Goal: Transaction & Acquisition: Purchase product/service

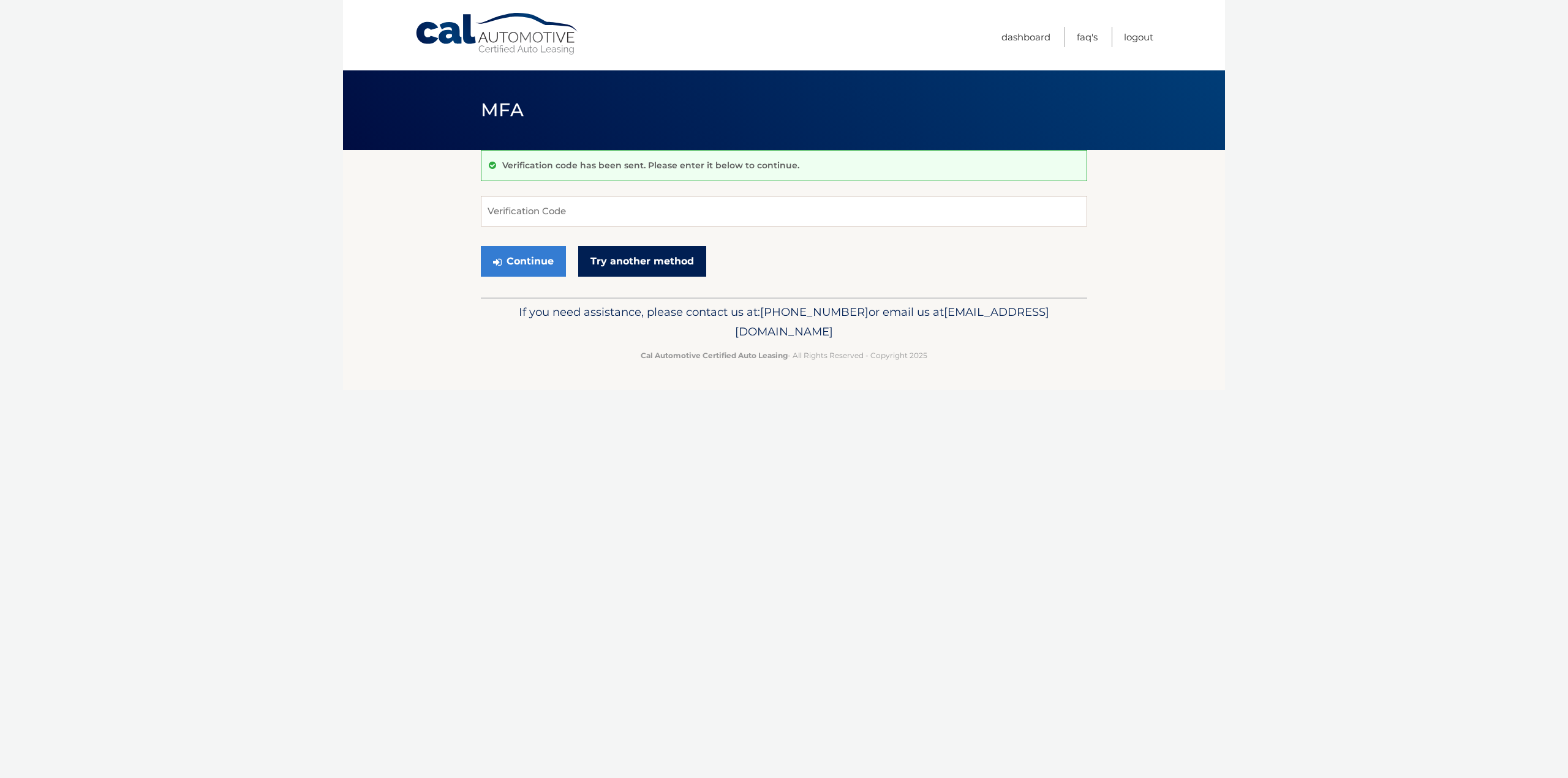
click at [628, 253] on link "Try another method" at bounding box center [642, 262] width 128 height 31
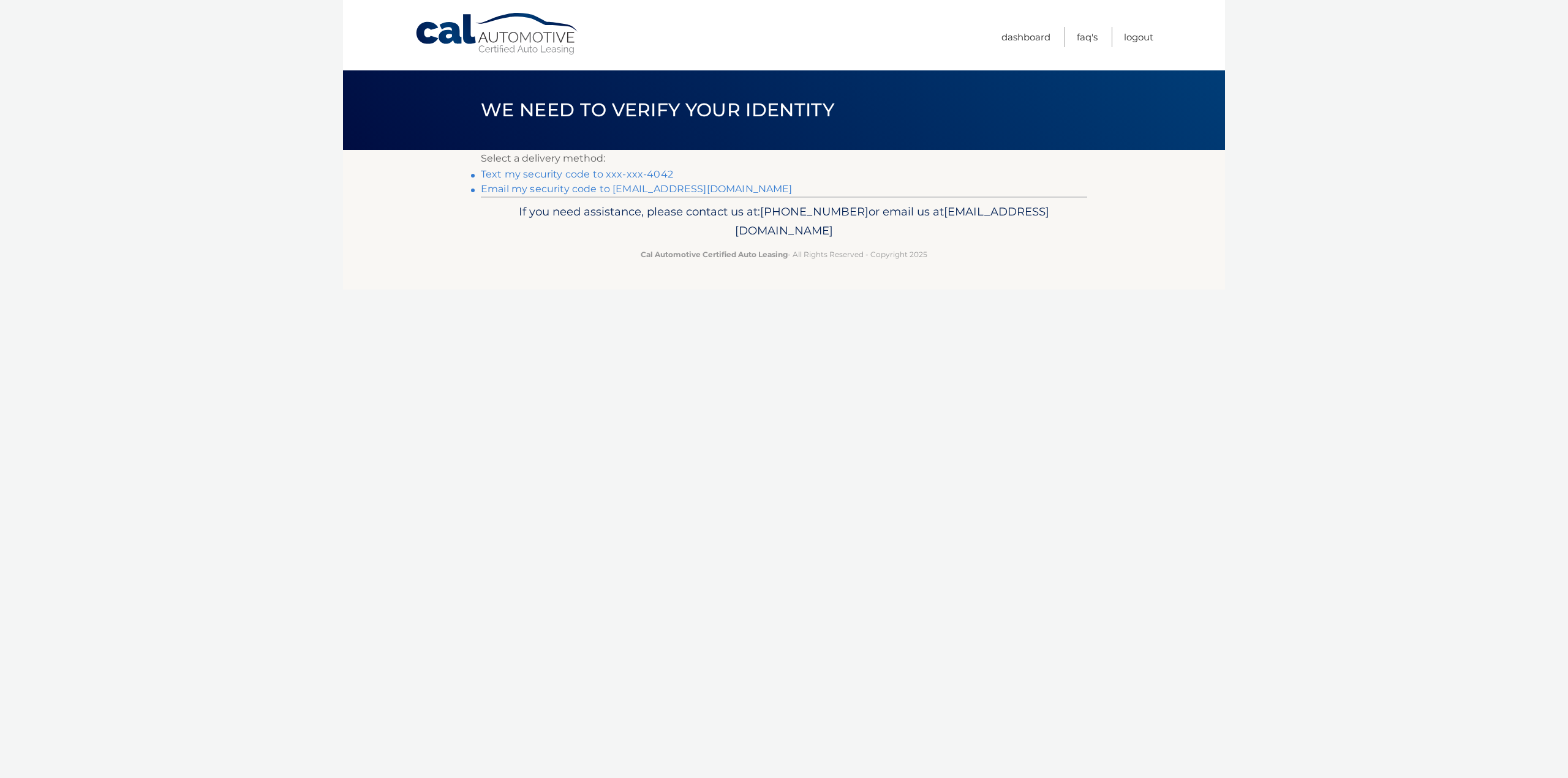
click at [640, 170] on link "Text my security code to xxx-xxx-4042" at bounding box center [577, 174] width 192 height 12
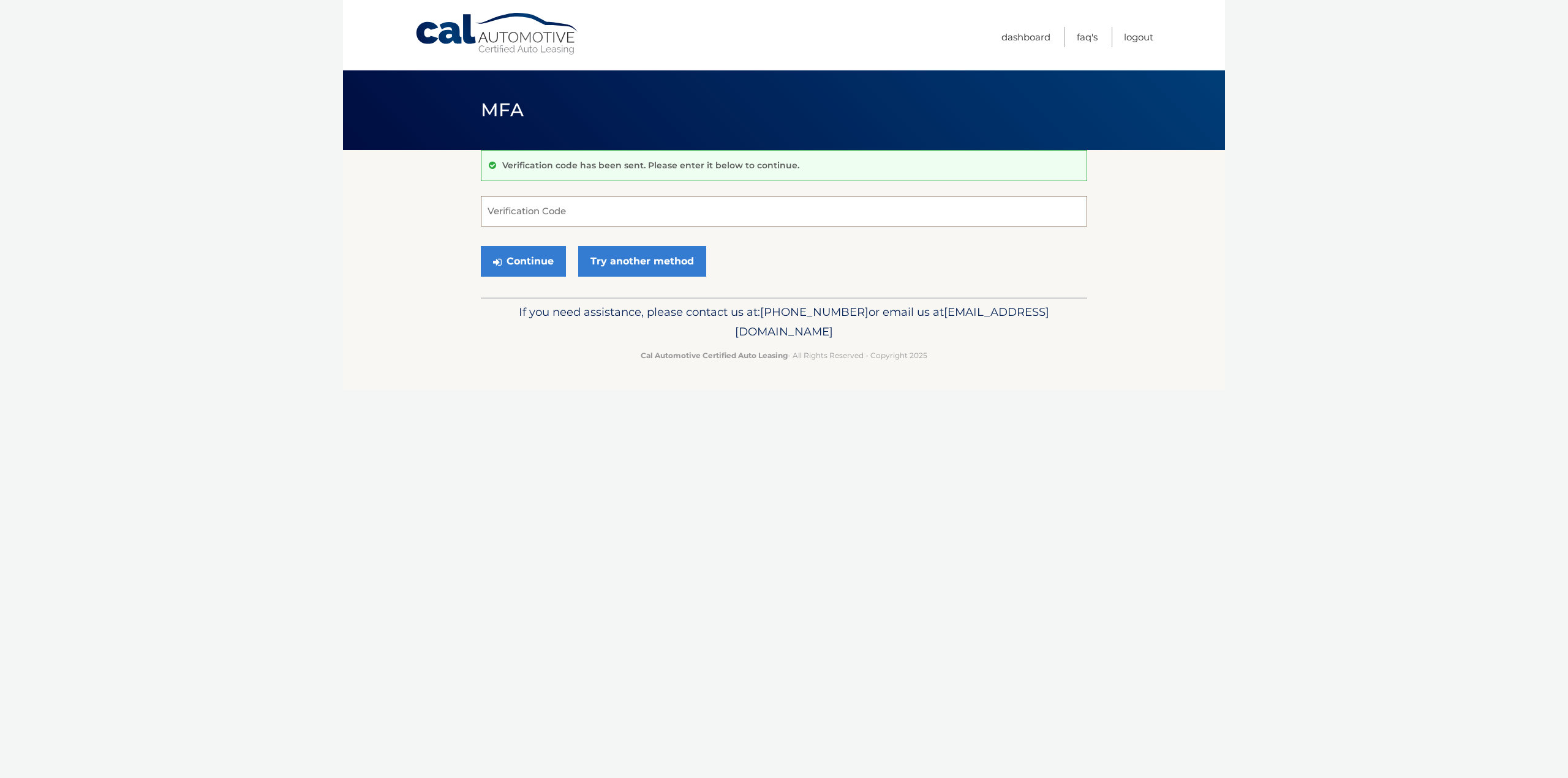
click at [625, 213] on input "Verification Code" at bounding box center [784, 211] width 607 height 31
type input "390248"
click at [516, 267] on button "Continue" at bounding box center [523, 262] width 85 height 31
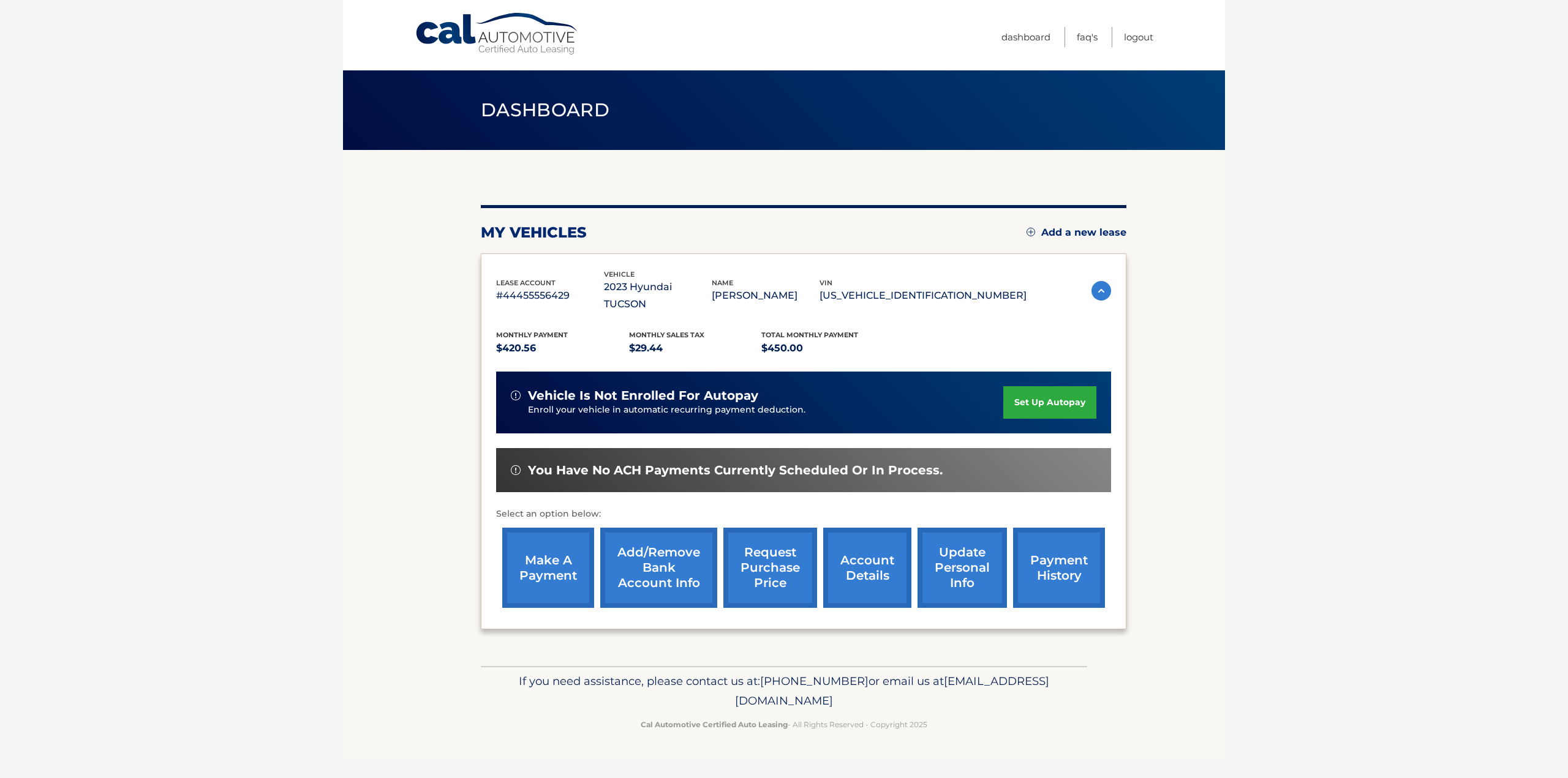
click at [1446, 230] on body "Cal Automotive Menu Dashboard FAQ's Logout" at bounding box center [784, 389] width 1568 height 778
click at [527, 565] on link "make a payment" at bounding box center [548, 568] width 92 height 80
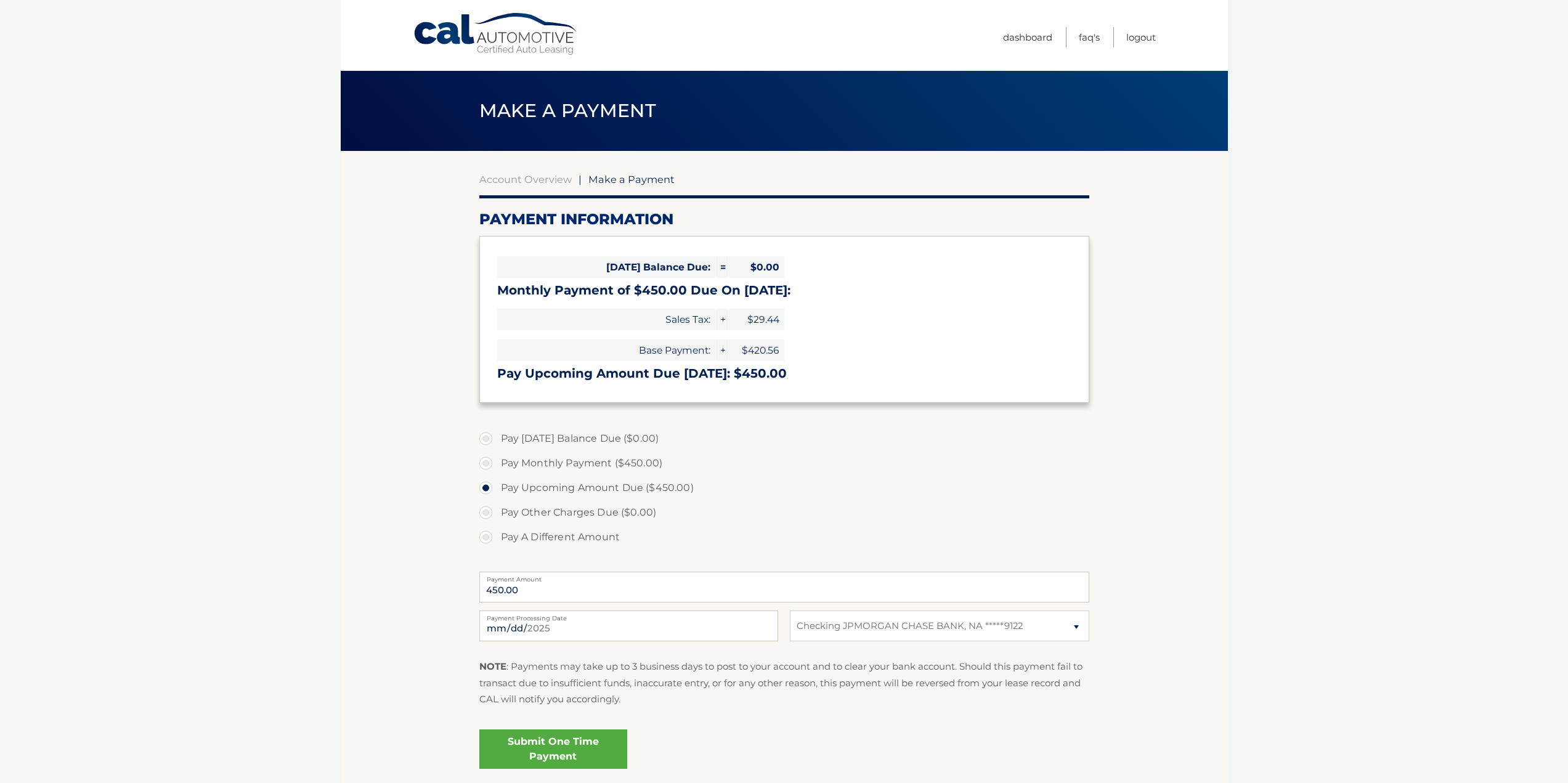
select select "MTY0ZjcxM2UtMGI2Ny00OTk1LThmZjItOTljY2IzNDQ3Mjg0"
click at [525, 625] on input "2025-09-30" at bounding box center [629, 626] width 299 height 31
type input "2025-10-06"
click at [536, 539] on label "Pay A Different Amount" at bounding box center [784, 537] width 610 height 24
click at [497, 539] on input "Pay A Different Amount" at bounding box center [490, 535] width 13 height 20
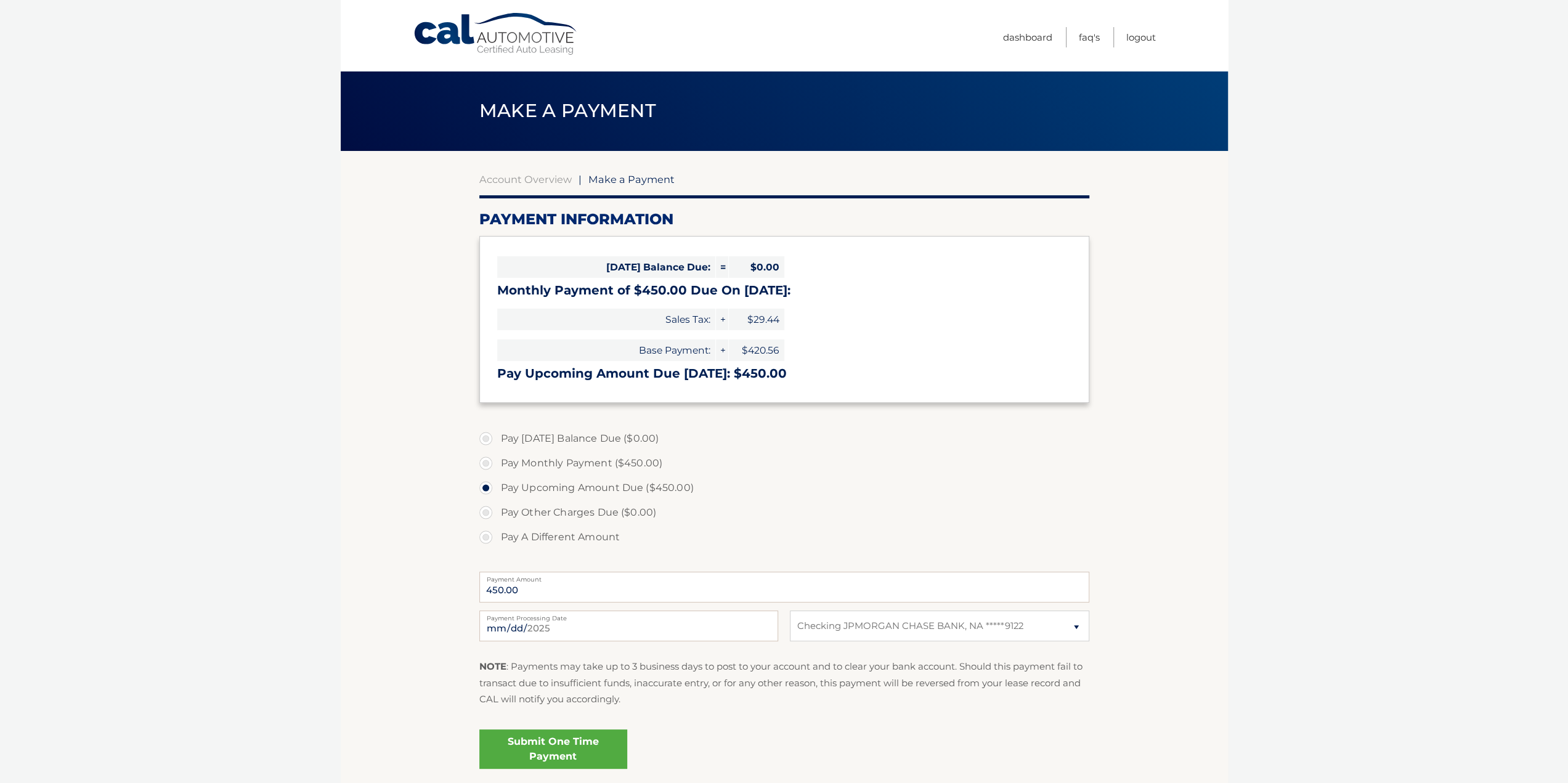
radio input "true"
click at [529, 590] on input "Payment Amount" at bounding box center [784, 587] width 610 height 31
type input "450.00"
click at [846, 720] on fieldset "Pay Today's Balance Due ($0.00) Pay Monthly Payment ($450.00) Pay Upcoming Amou…" at bounding box center [784, 604] width 610 height 364
click at [582, 747] on link "Submit One Time Payment" at bounding box center [553, 749] width 147 height 39
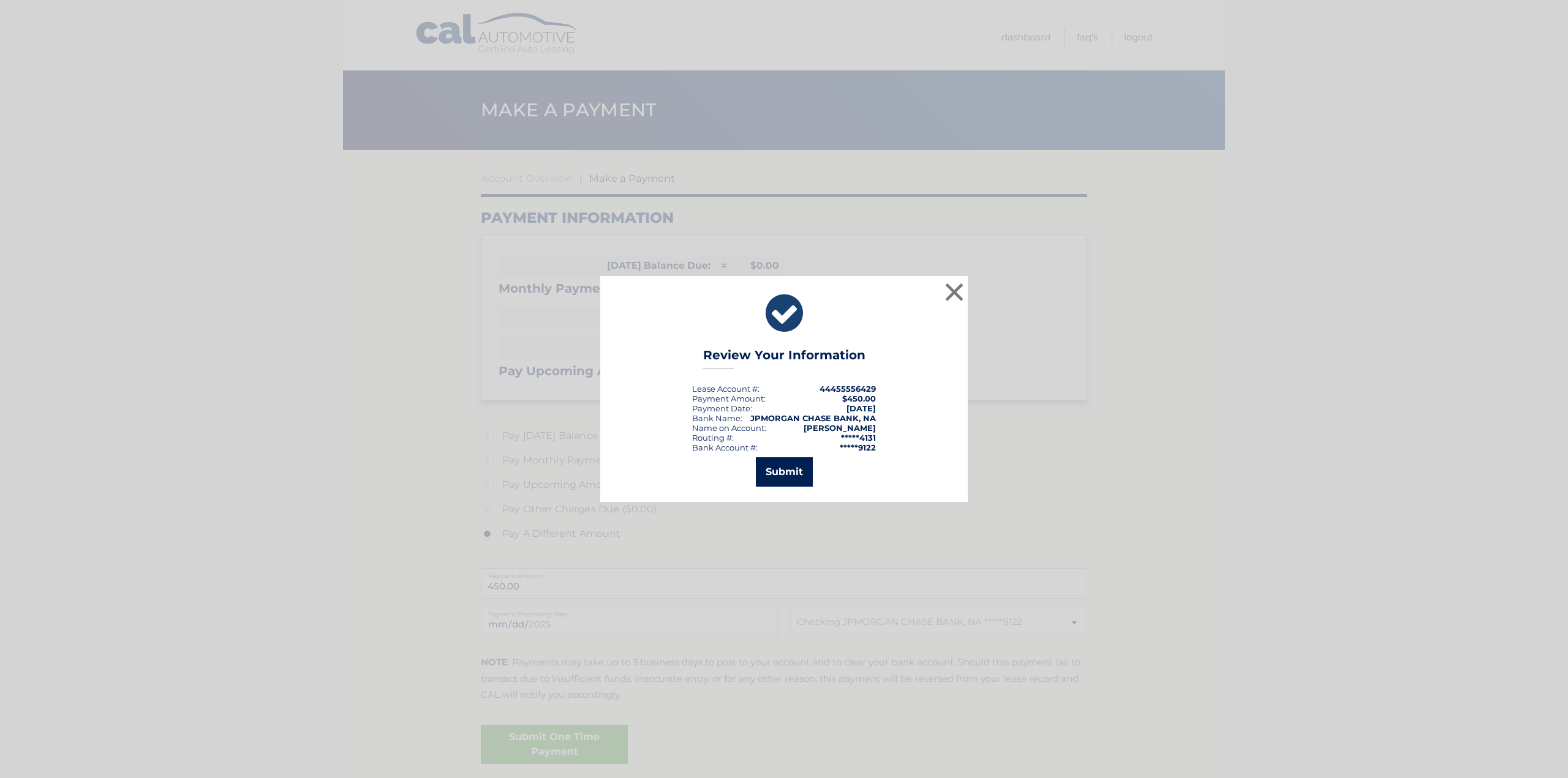
click at [804, 471] on button "Submit" at bounding box center [784, 471] width 57 height 29
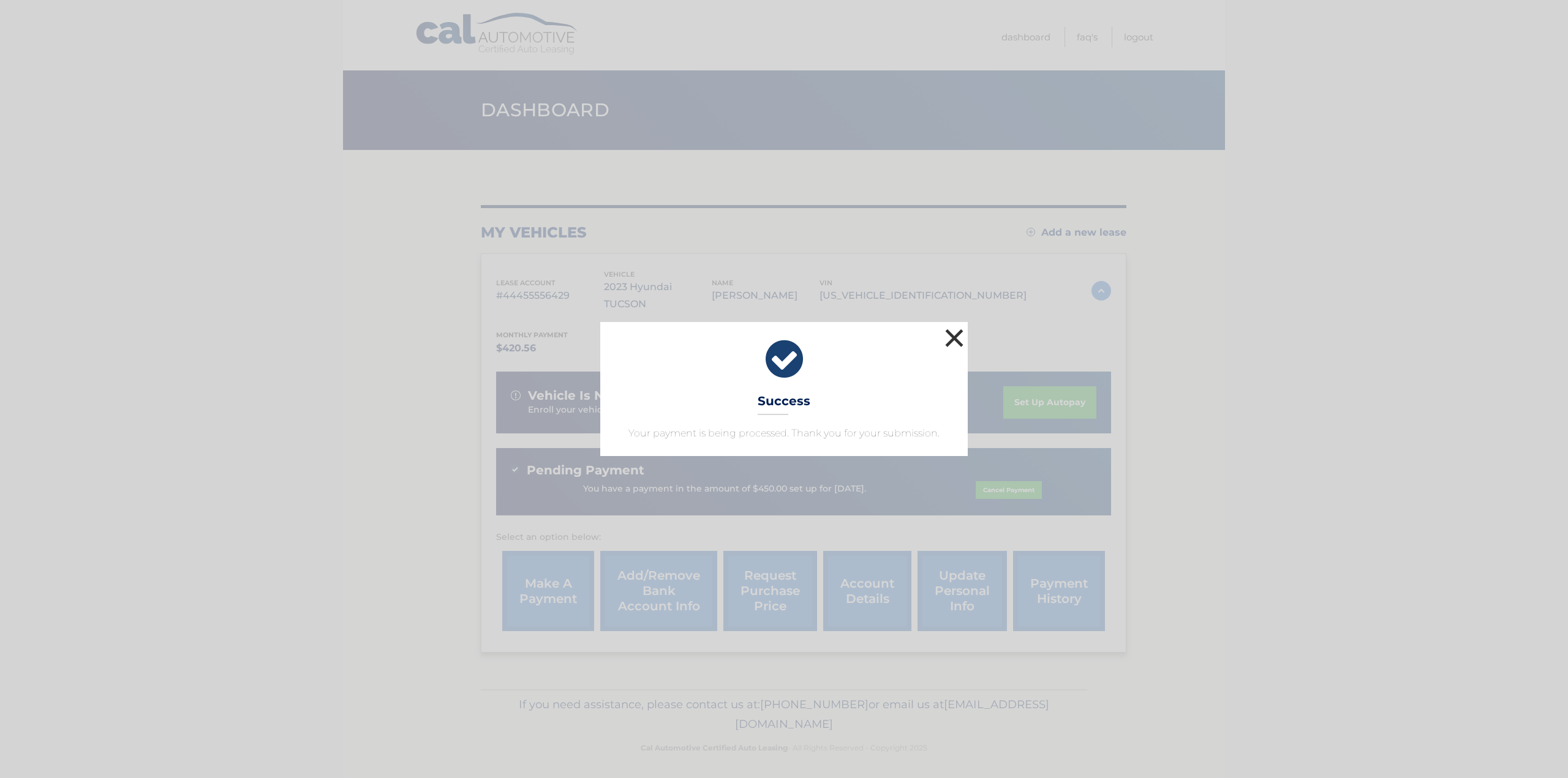
click at [951, 338] on button "×" at bounding box center [954, 337] width 24 height 24
